Goal: Check status

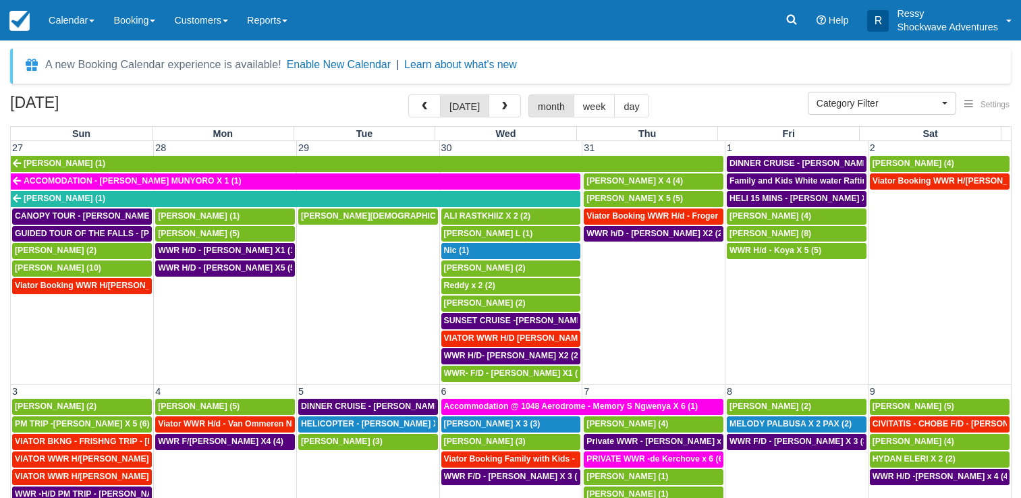
select select
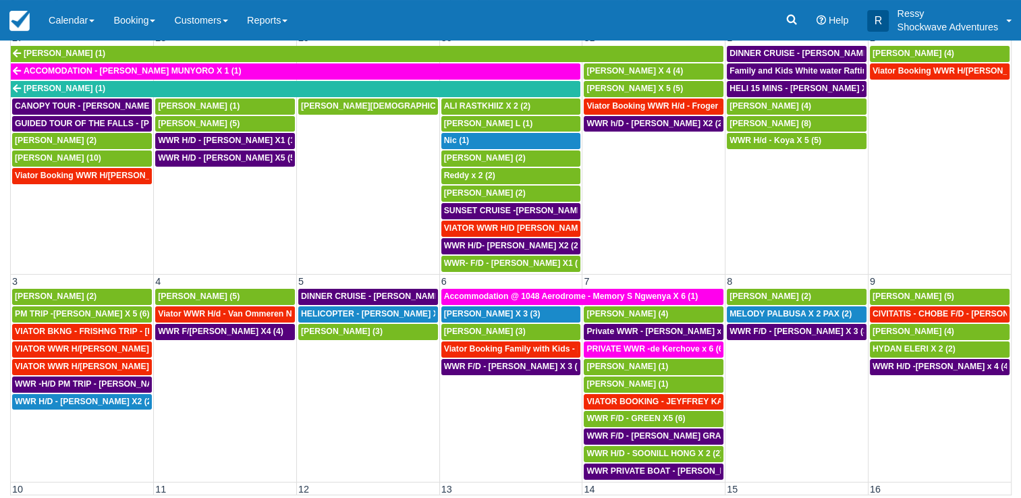
scroll to position [718, 0]
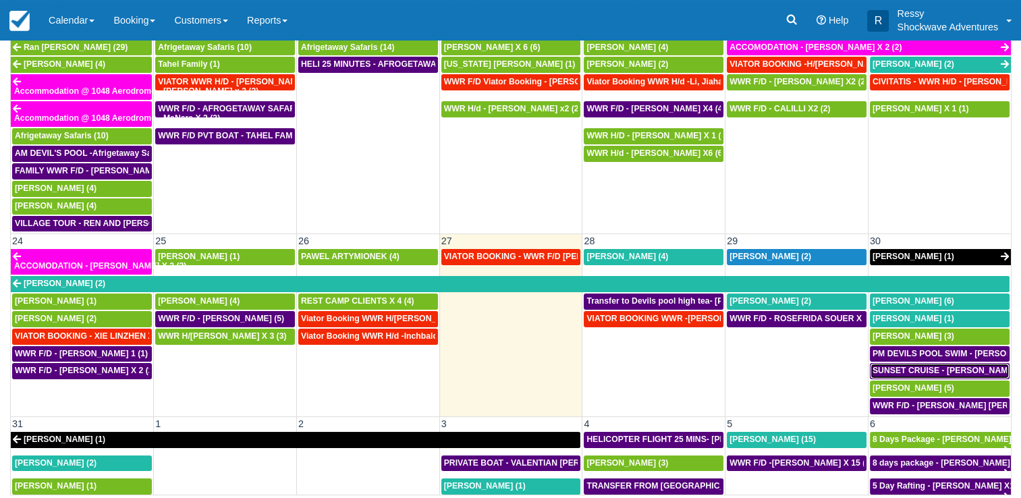
click at [922, 366] on span "SUNSET CRUISE - SURINA BASDEO X1 (5)" at bounding box center [956, 370] width 168 height 9
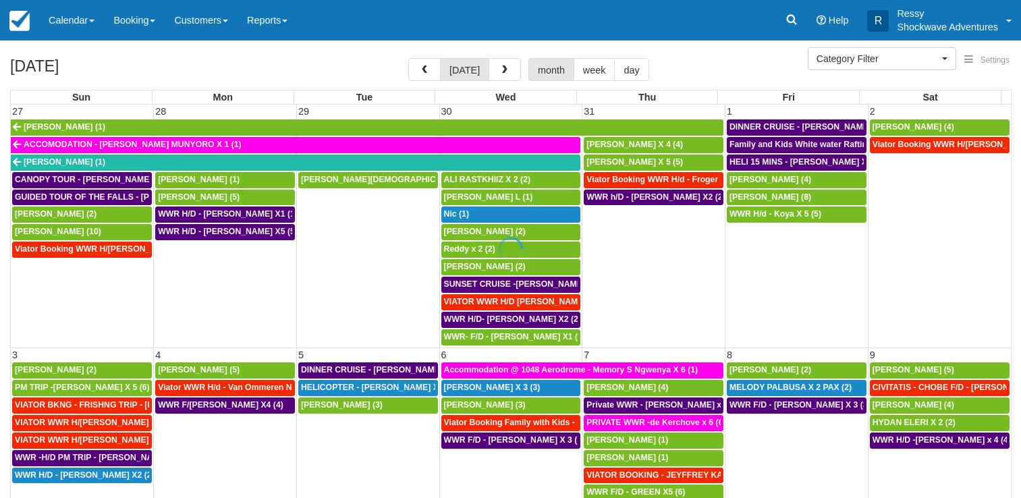
select select
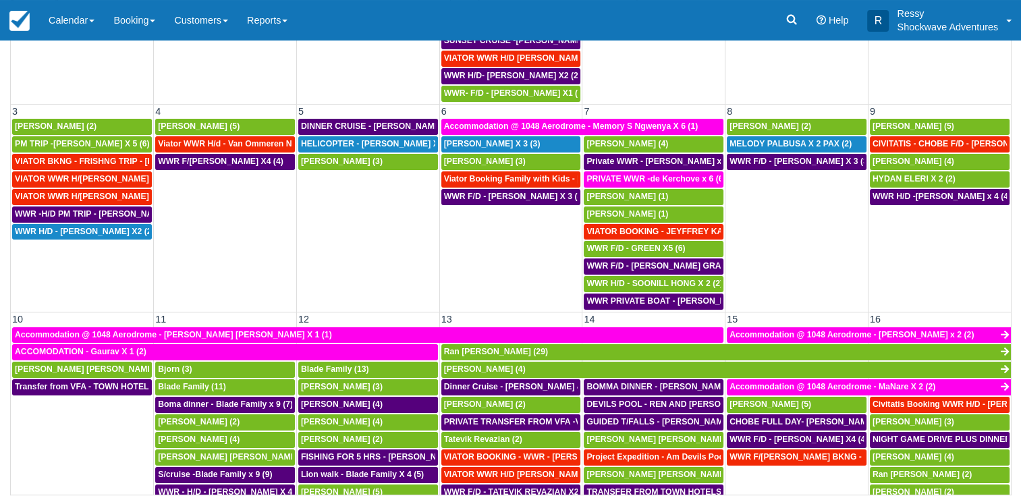
scroll to position [202, 0]
